Goal: Entertainment & Leisure: Consume media (video, audio)

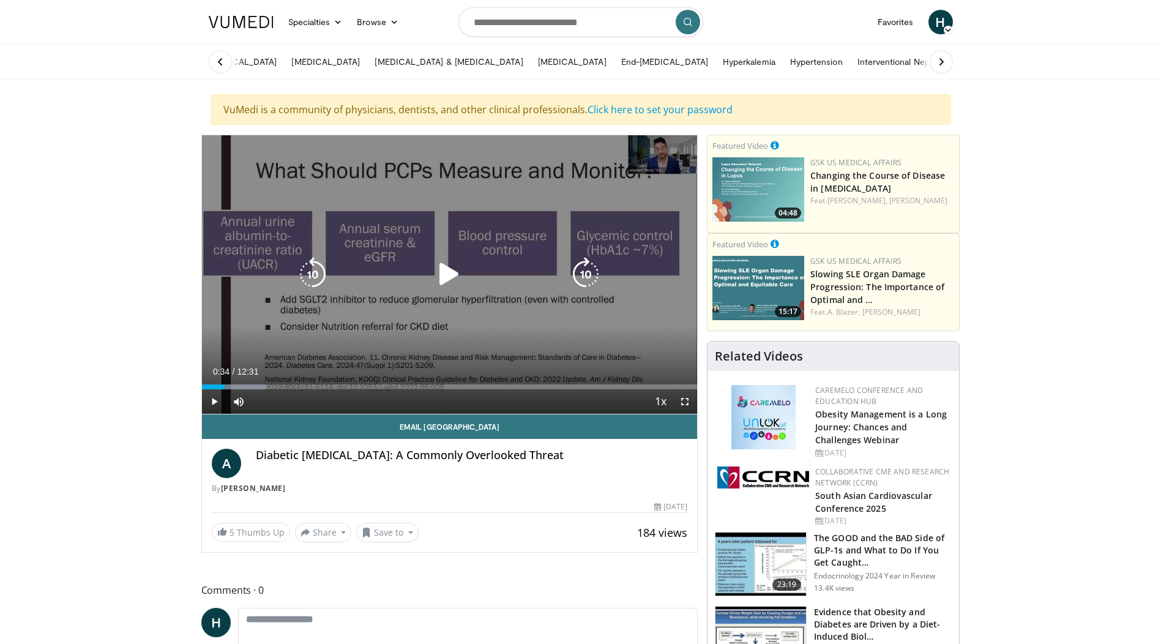
click at [396, 233] on div "10 seconds Tap to unmute" at bounding box center [450, 274] width 496 height 278
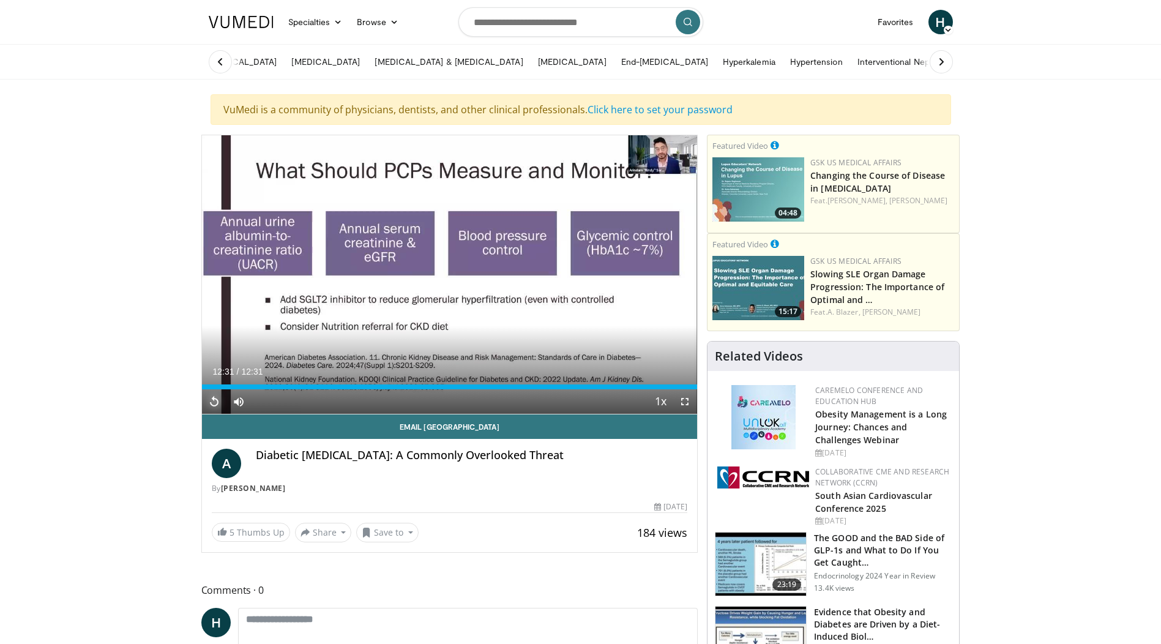
click at [217, 399] on span "Video Player" at bounding box center [214, 401] width 24 height 24
